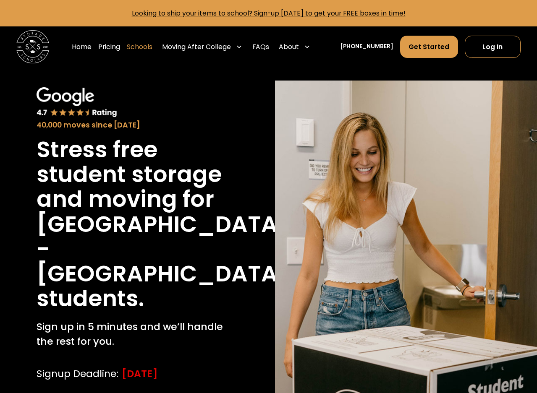
click at [152, 47] on link "Schools" at bounding box center [140, 46] width 26 height 23
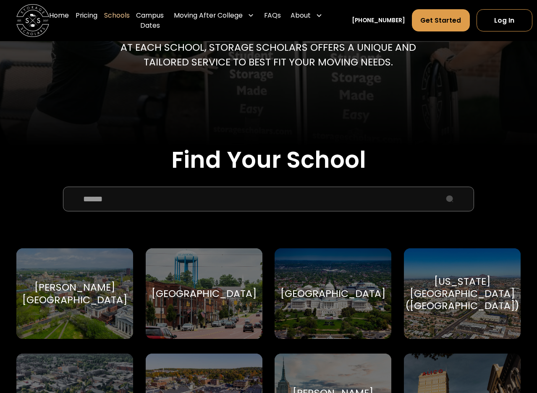
click at [124, 200] on input "School Select Form" at bounding box center [268, 199] width 411 height 25
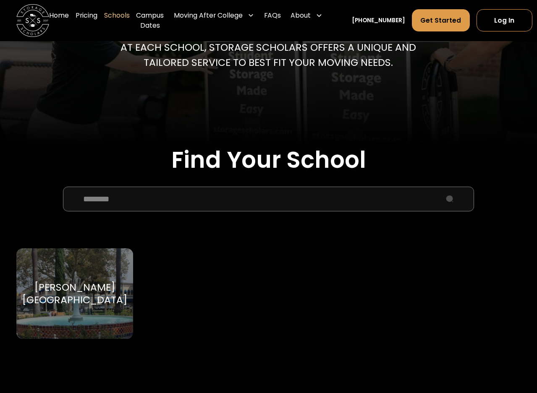
type input "*******"
click at [81, 285] on div "[PERSON_NAME][GEOGRAPHIC_DATA]" at bounding box center [74, 293] width 105 height 25
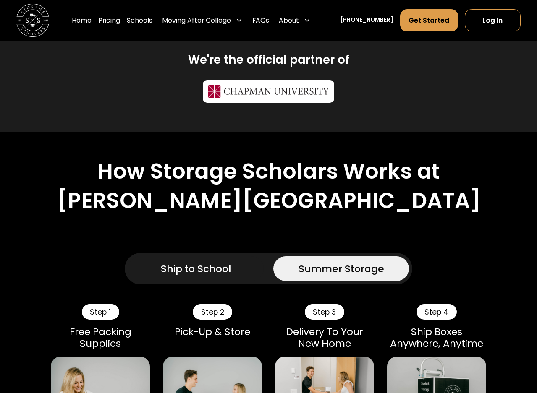
scroll to position [420, 0]
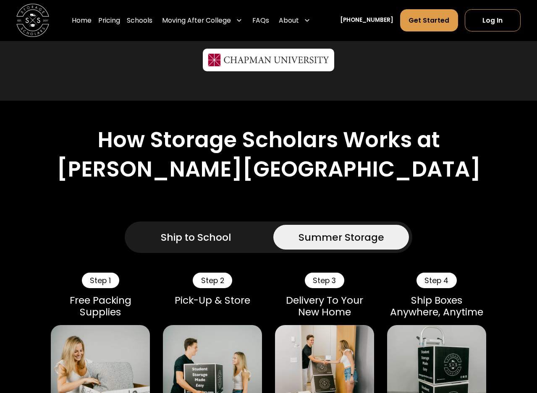
click at [201, 241] on div "Ship to School" at bounding box center [196, 237] width 70 height 15
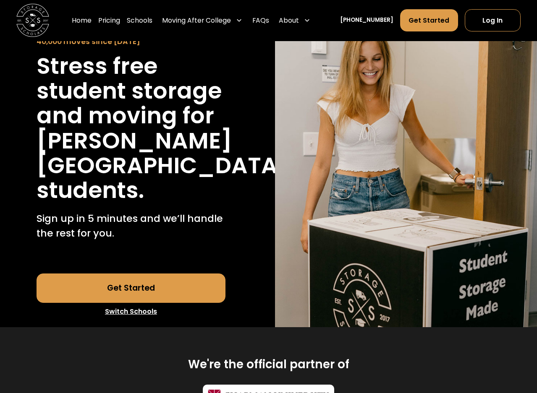
scroll to position [84, 0]
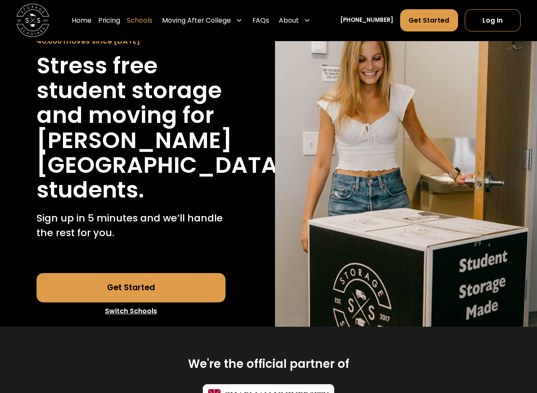
click at [152, 20] on link "Schools" at bounding box center [140, 20] width 26 height 23
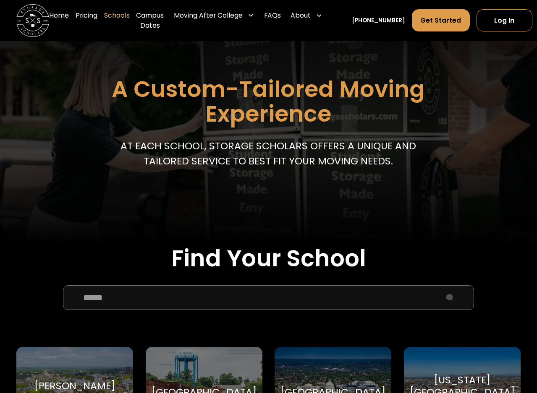
scroll to position [84, 0]
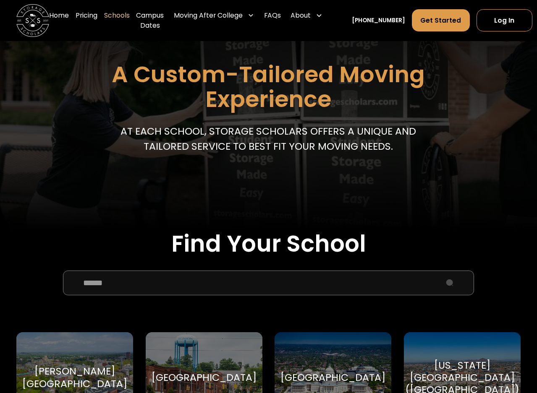
click at [98, 283] on input "School Select Form" at bounding box center [268, 283] width 411 height 25
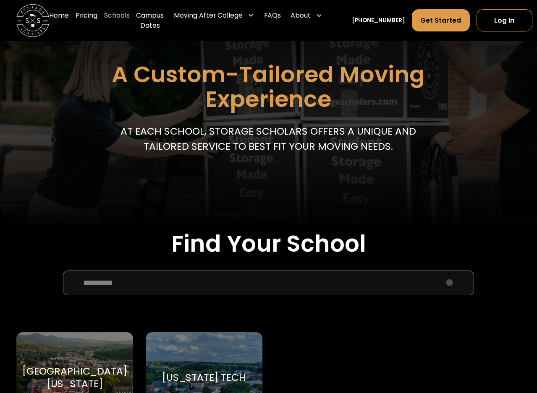
type input "********"
click at [210, 358] on div "Virginia Tech Virginia Tech" at bounding box center [204, 377] width 117 height 90
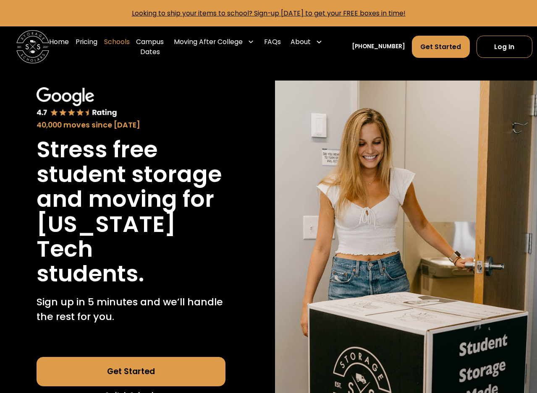
click at [119, 43] on link "Schools" at bounding box center [117, 46] width 26 height 33
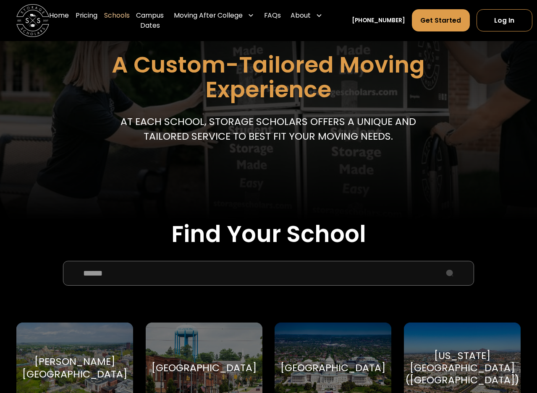
scroll to position [126, 0]
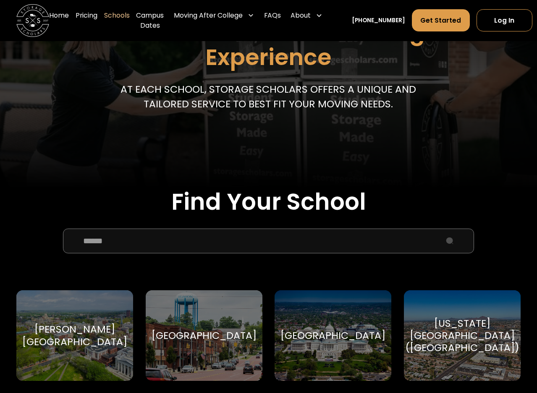
click at [115, 245] on input "School Select Form" at bounding box center [268, 241] width 411 height 25
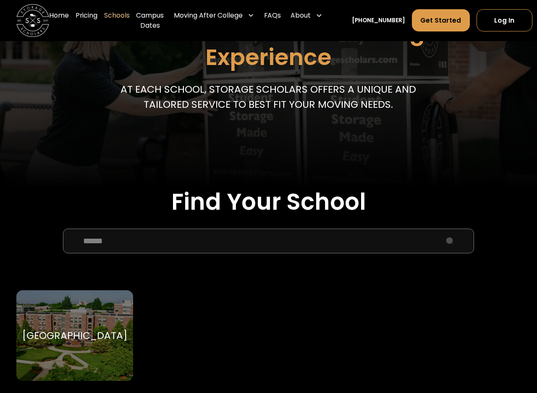
type input "******"
click at [59, 347] on div "DePaul University DePaul University" at bounding box center [74, 335] width 117 height 90
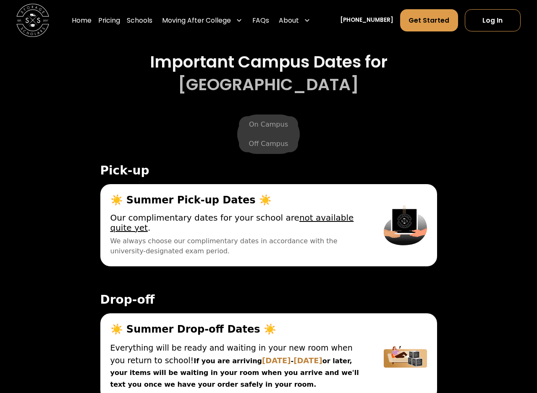
scroll to position [3189, 0]
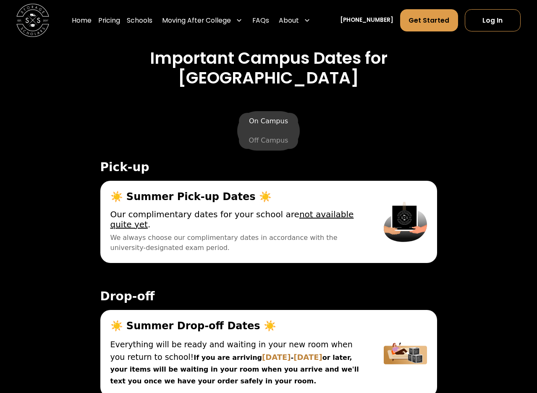
click at [265, 130] on label "On Campus" at bounding box center [268, 121] width 59 height 17
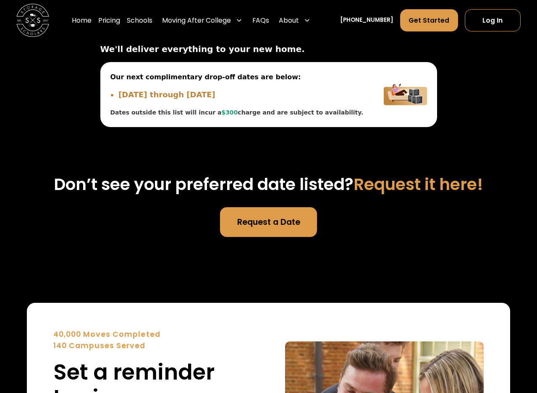
scroll to position [3414, 0]
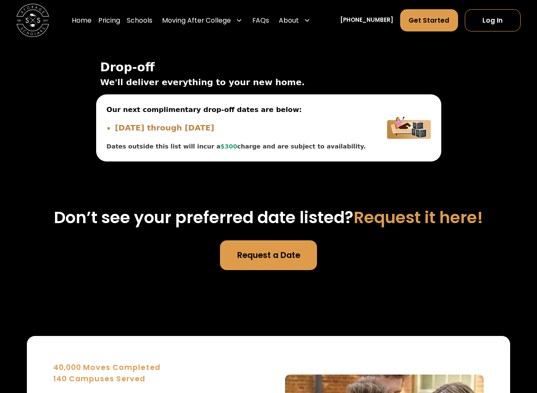
drag, startPoint x: 112, startPoint y: 156, endPoint x: 241, endPoint y: 161, distance: 128.9
click at [241, 135] on ul "Sep 5, 2025 through Sep 6, 2025" at bounding box center [236, 128] width 260 height 13
copy li "Sep 5, 2025 through Sep 6, 2025"
drag, startPoint x: 136, startPoint y: 139, endPoint x: 271, endPoint y: 135, distance: 134.3
click at [271, 115] on span "Our next complimentary drop-off dates are below:" at bounding box center [236, 109] width 260 height 10
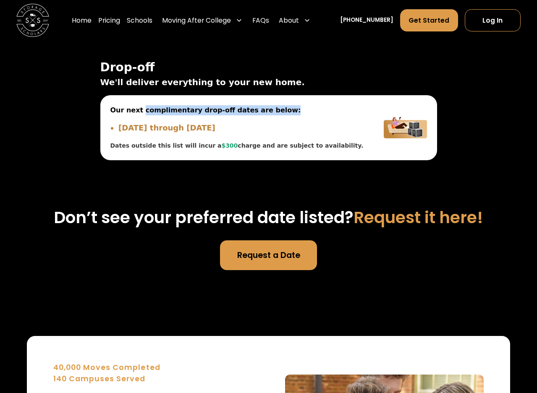
copy span "complimentary drop-off dates are below:"
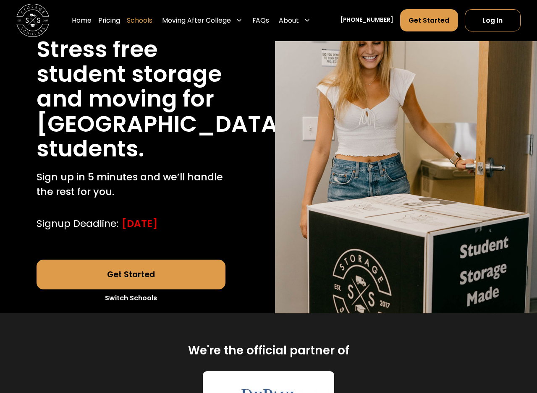
scroll to position [0, 0]
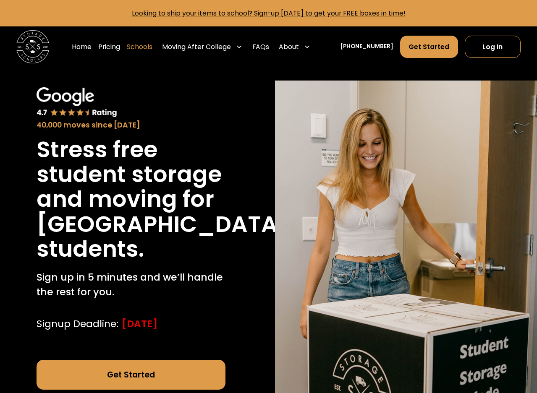
click at [152, 46] on link "Schools" at bounding box center [140, 46] width 26 height 23
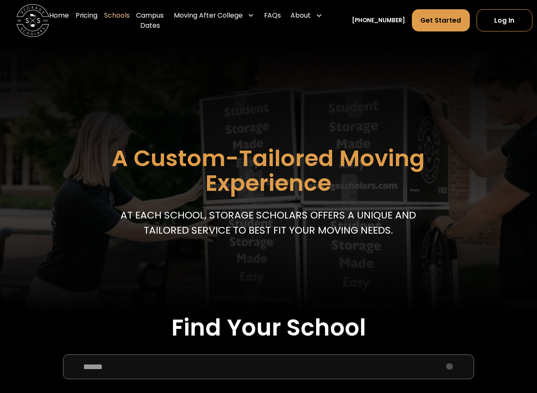
click at [94, 371] on input "School Select Form" at bounding box center [268, 367] width 411 height 25
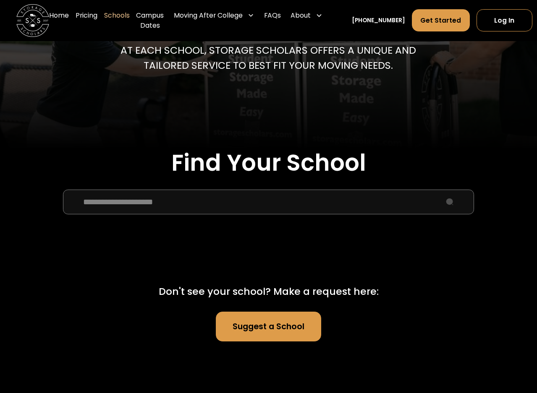
scroll to position [168, 0]
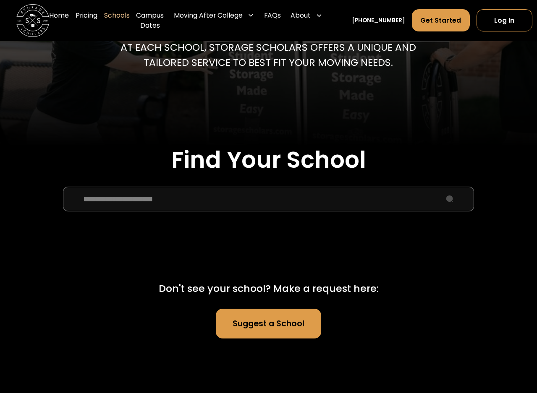
click at [131, 201] on input "**********" at bounding box center [268, 199] width 411 height 25
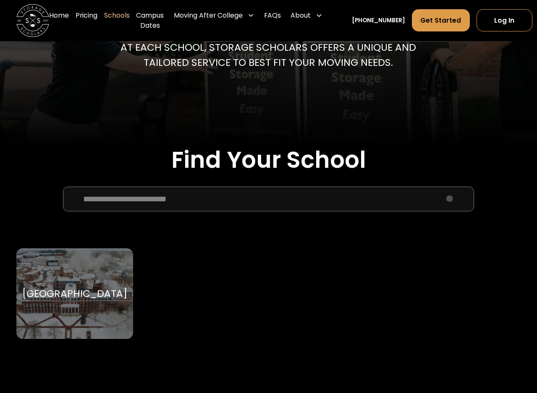
type input "**********"
click at [73, 300] on div "[GEOGRAPHIC_DATA]" at bounding box center [74, 293] width 105 height 12
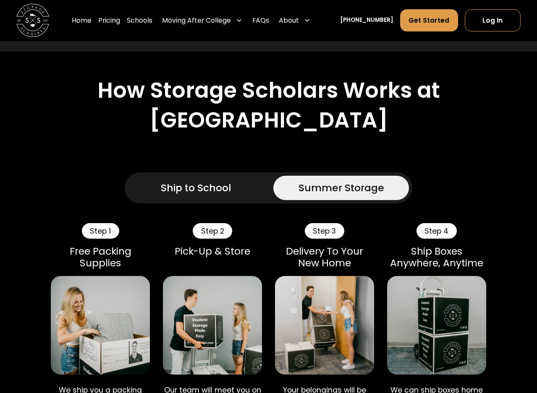
scroll to position [504, 0]
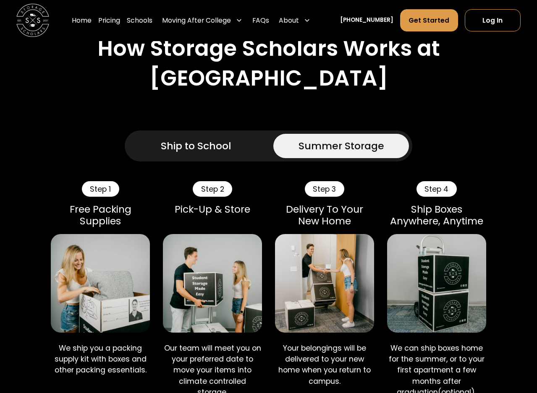
click at [209, 153] on div "Ship to School" at bounding box center [196, 145] width 70 height 15
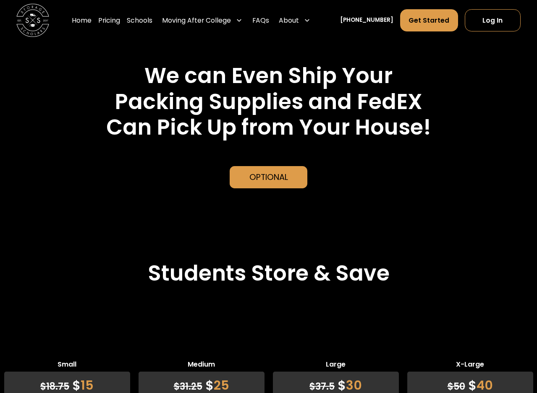
scroll to position [1846, 0]
